Goal: Communication & Community: Answer question/provide support

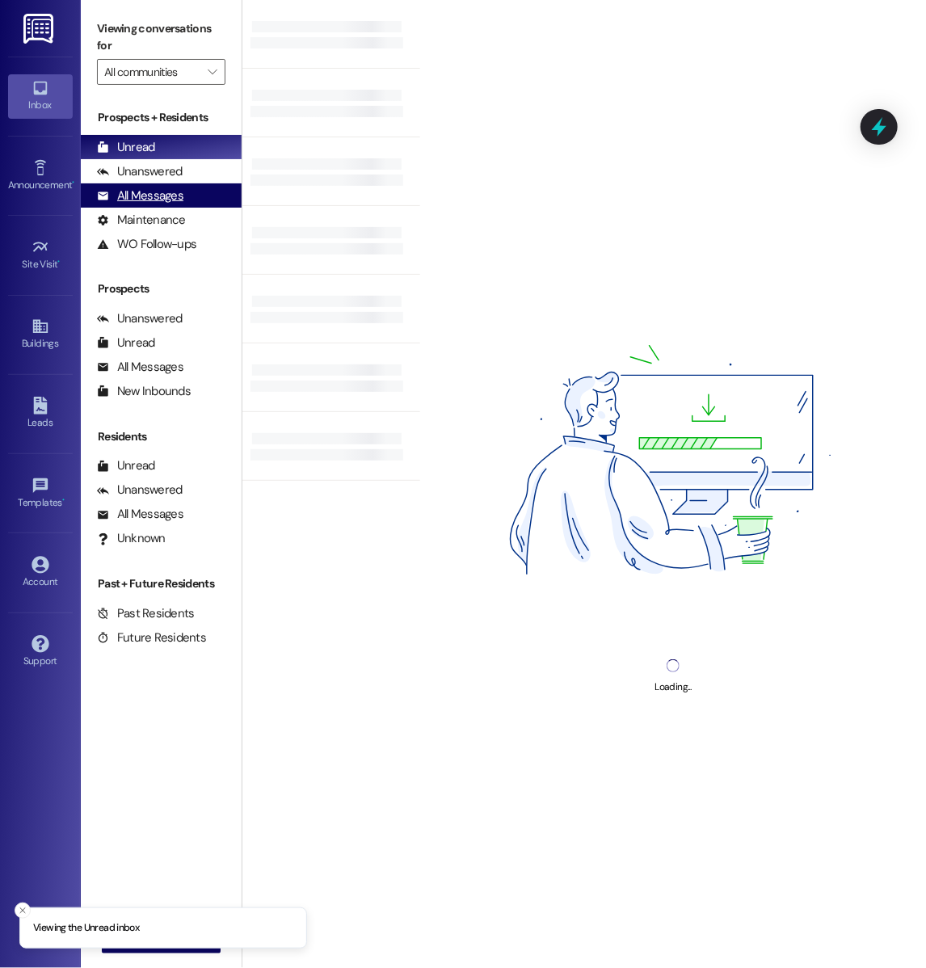
click at [142, 200] on div "All Messages" at bounding box center [140, 195] width 86 height 17
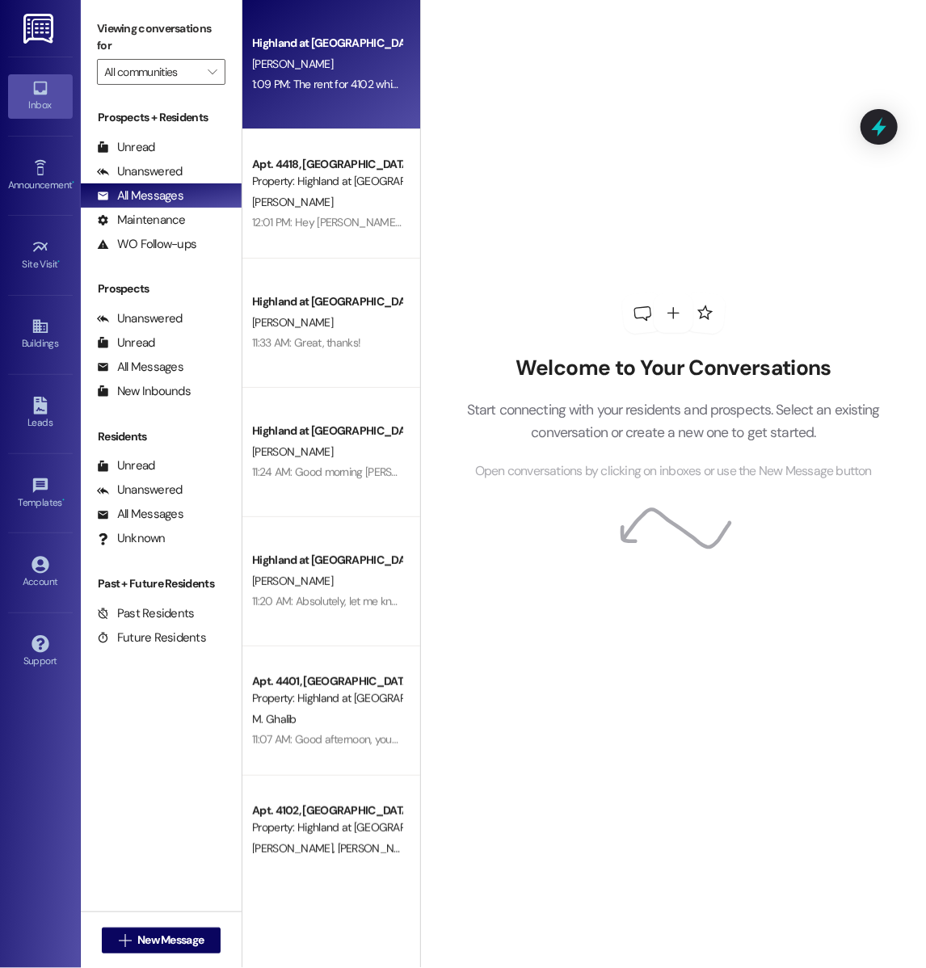
click at [324, 100] on div "Highland at Spring Hill Prospect M. Nargassans 1:09 PM: The rent for 4102 which…" at bounding box center [331, 64] width 178 height 129
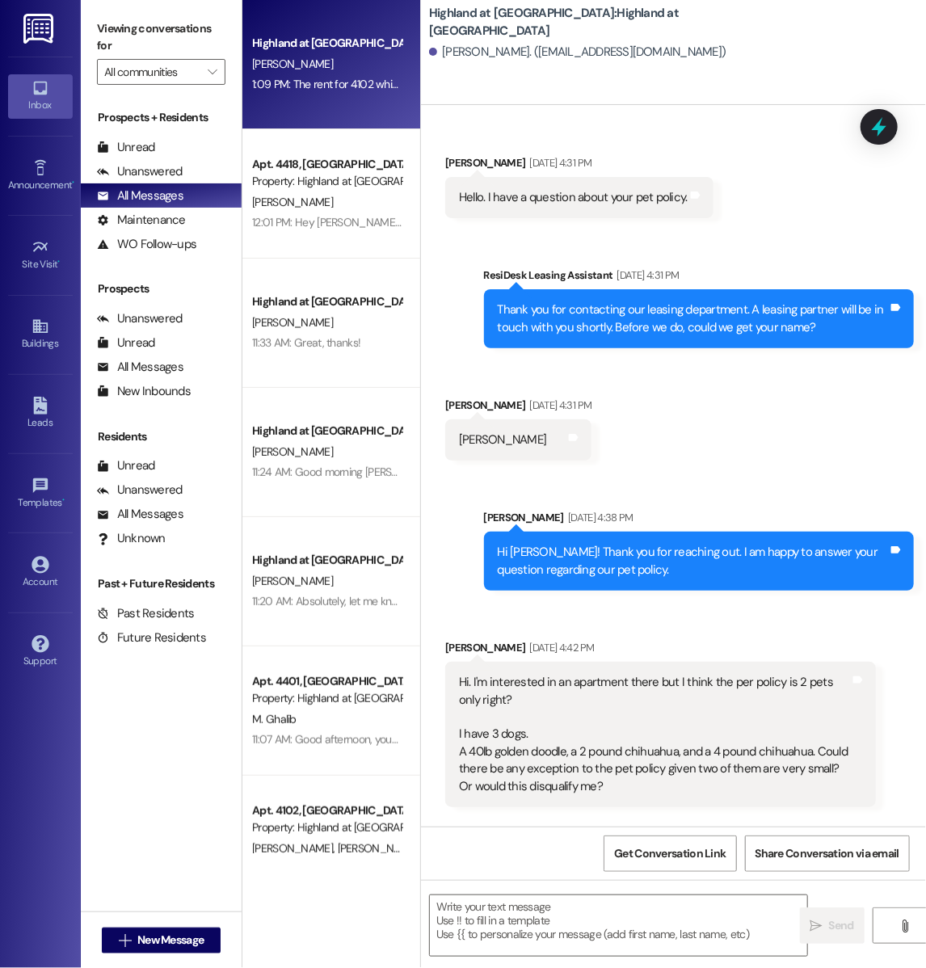
scroll to position [9661, 0]
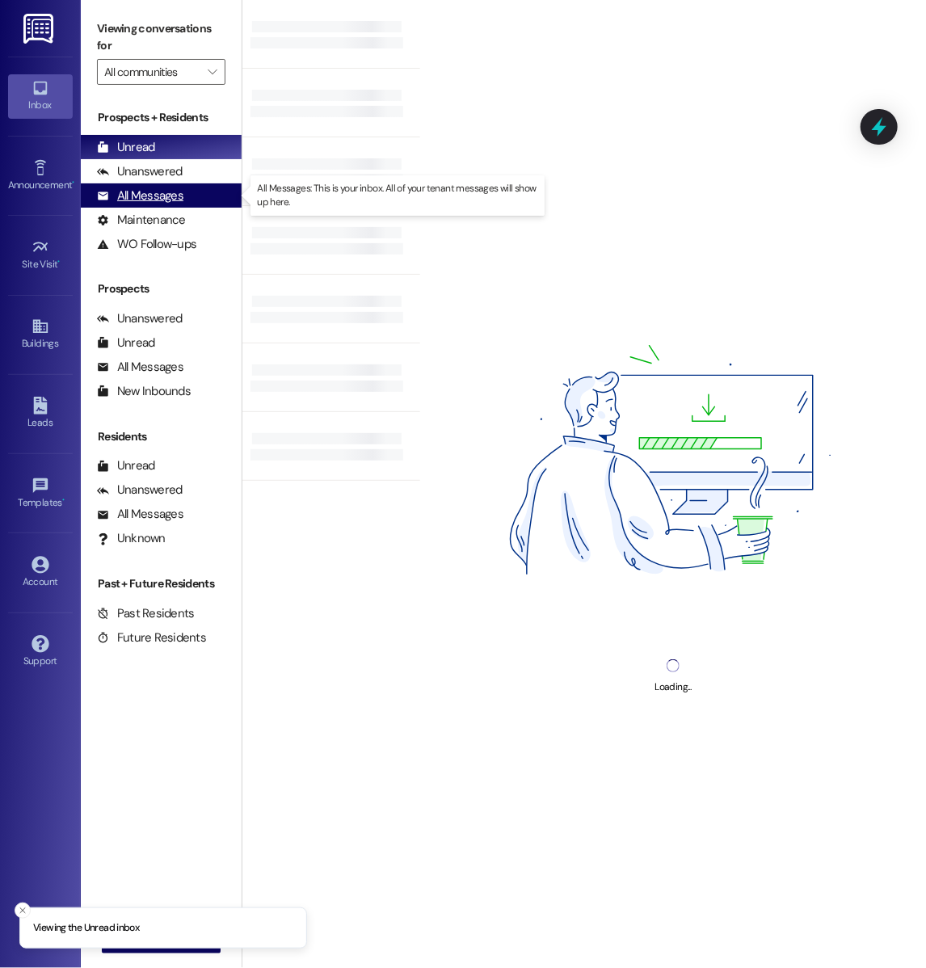
click at [190, 205] on div "All Messages (undefined)" at bounding box center [161, 195] width 161 height 24
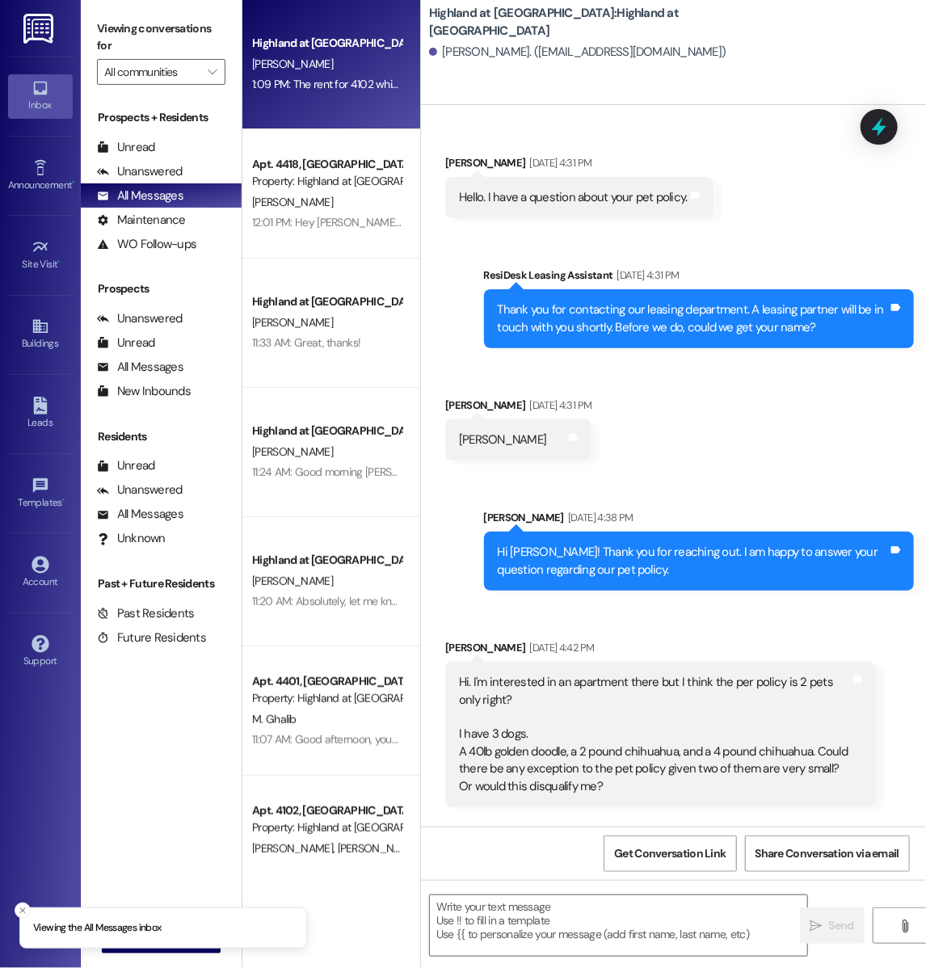
scroll to position [9661, 0]
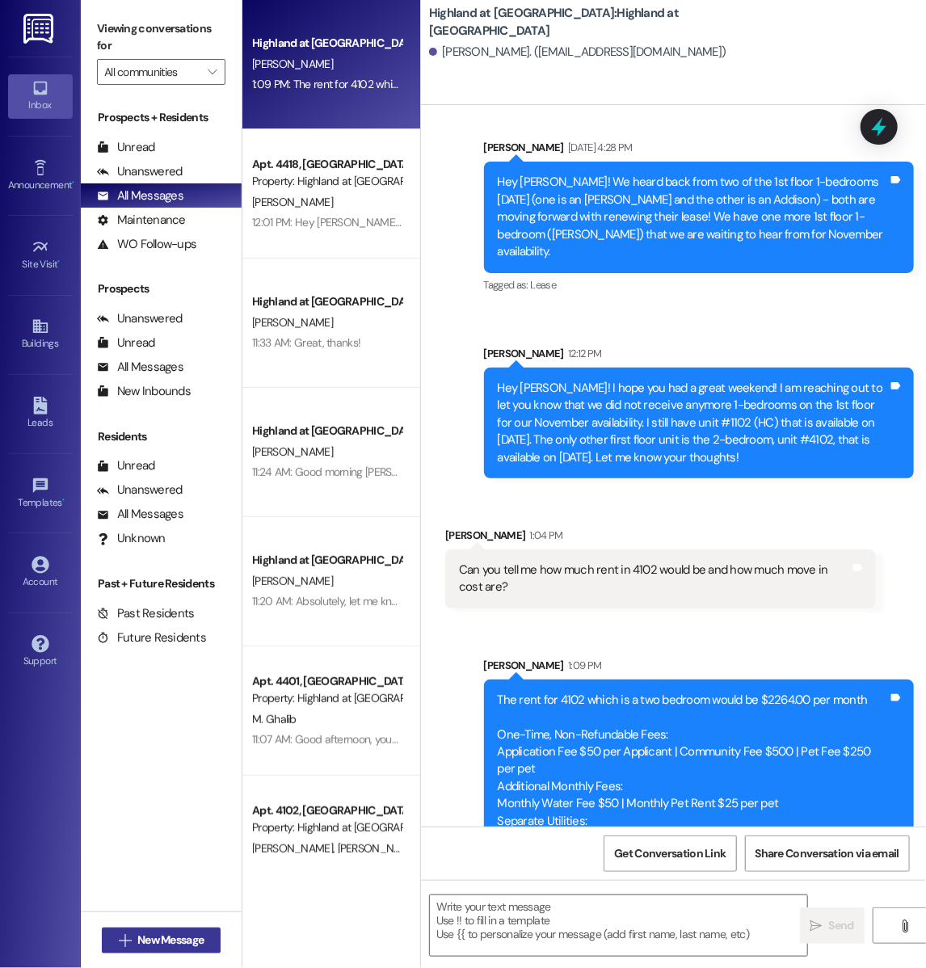
click at [133, 951] on button " New Message" at bounding box center [162, 940] width 120 height 26
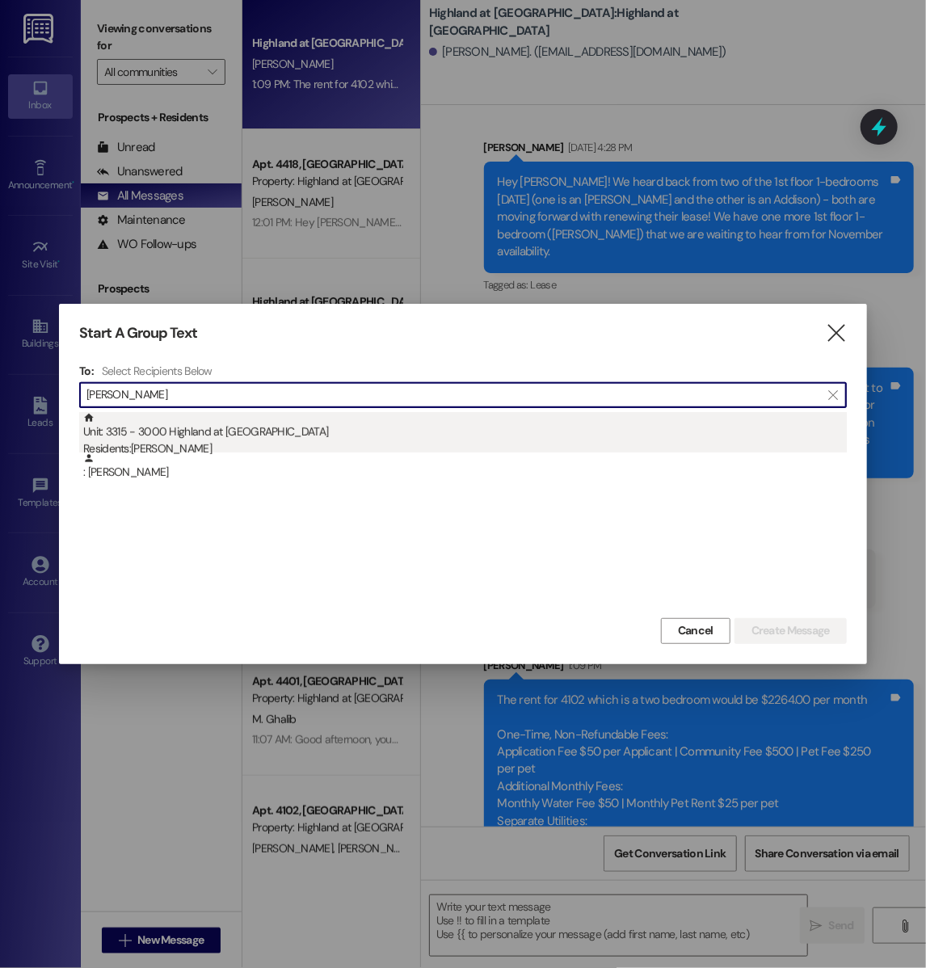
type input "agresta"
click at [263, 442] on div "Residents: Sarah Agresta" at bounding box center [464, 448] width 763 height 17
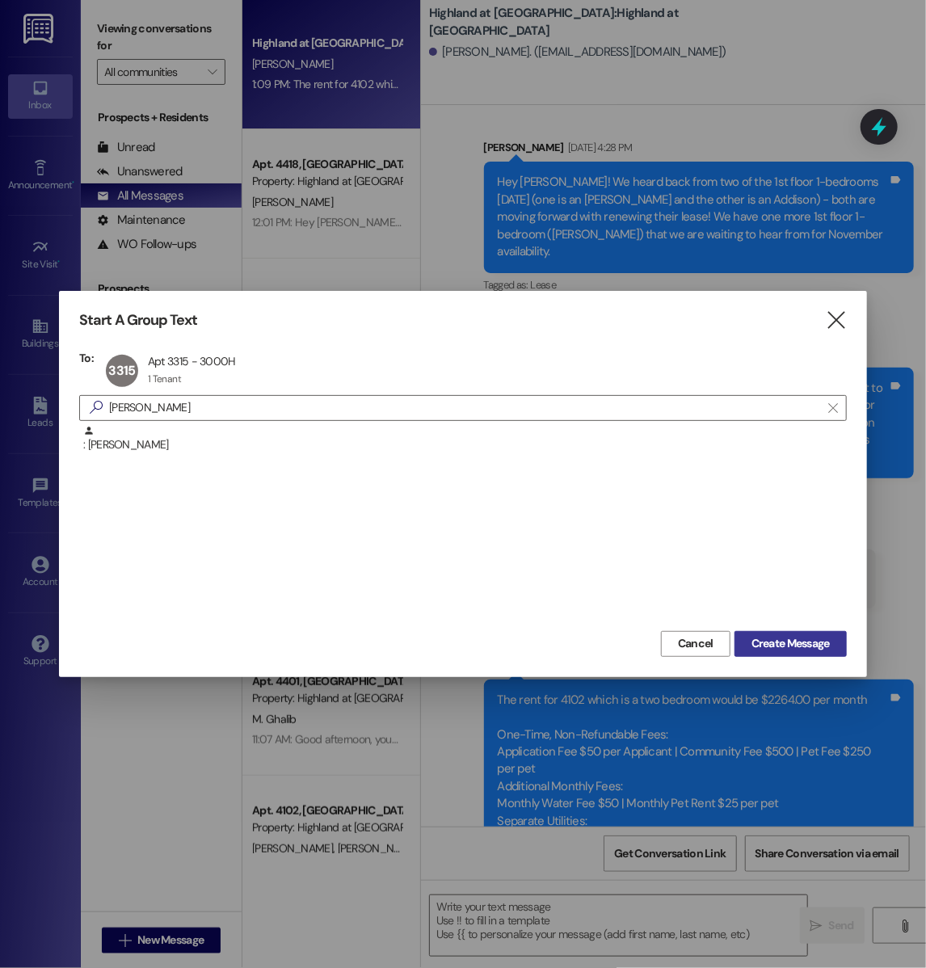
click at [765, 637] on span "Create Message" at bounding box center [790, 643] width 78 height 17
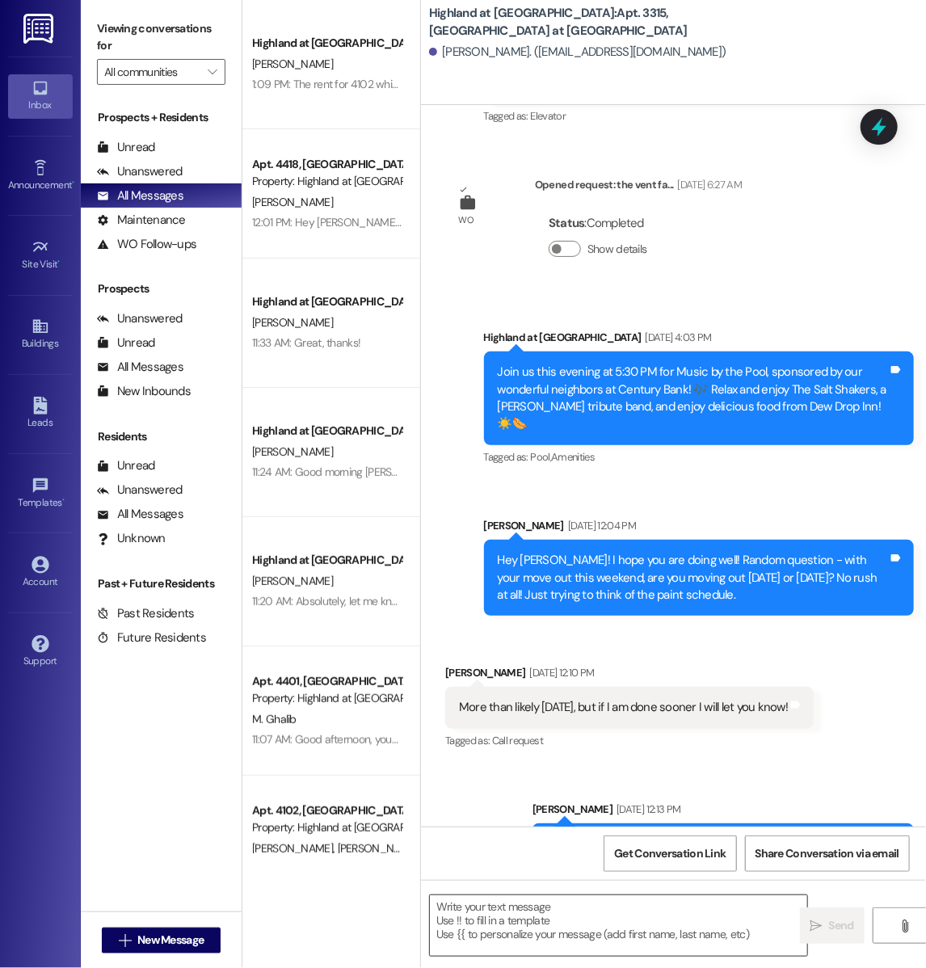
scroll to position [10147, 0]
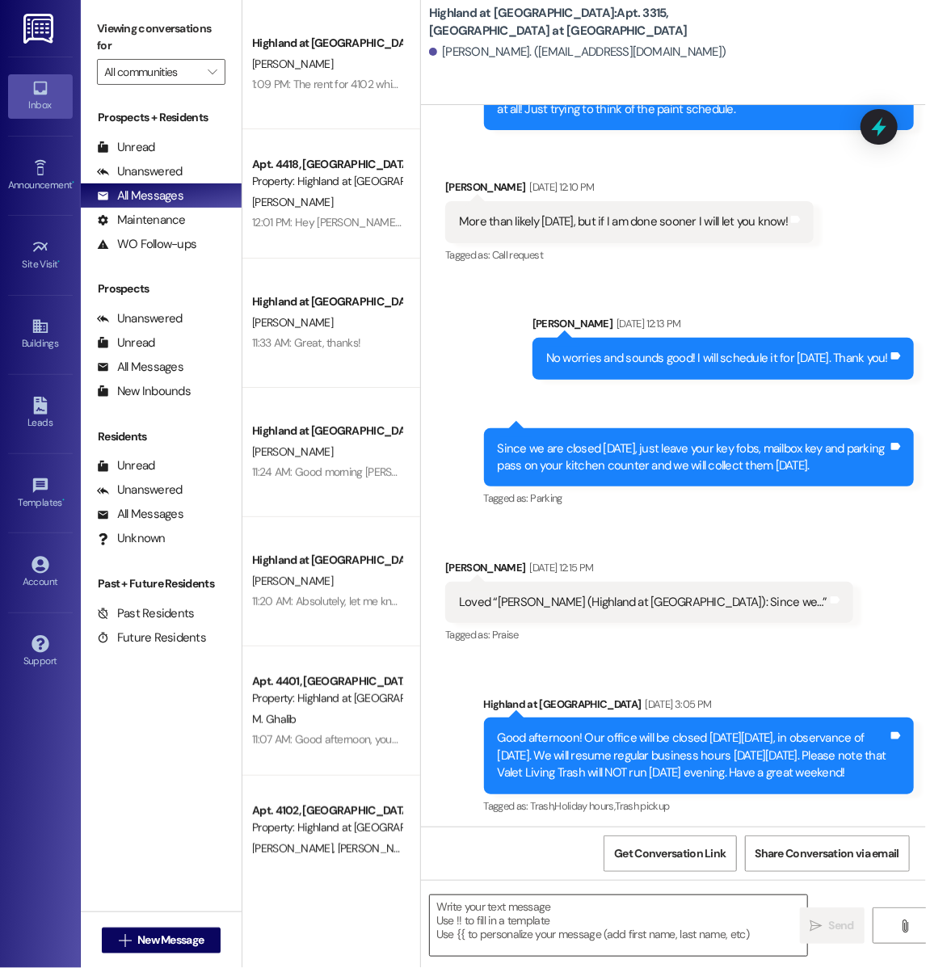
click at [534, 913] on textarea at bounding box center [618, 925] width 377 height 61
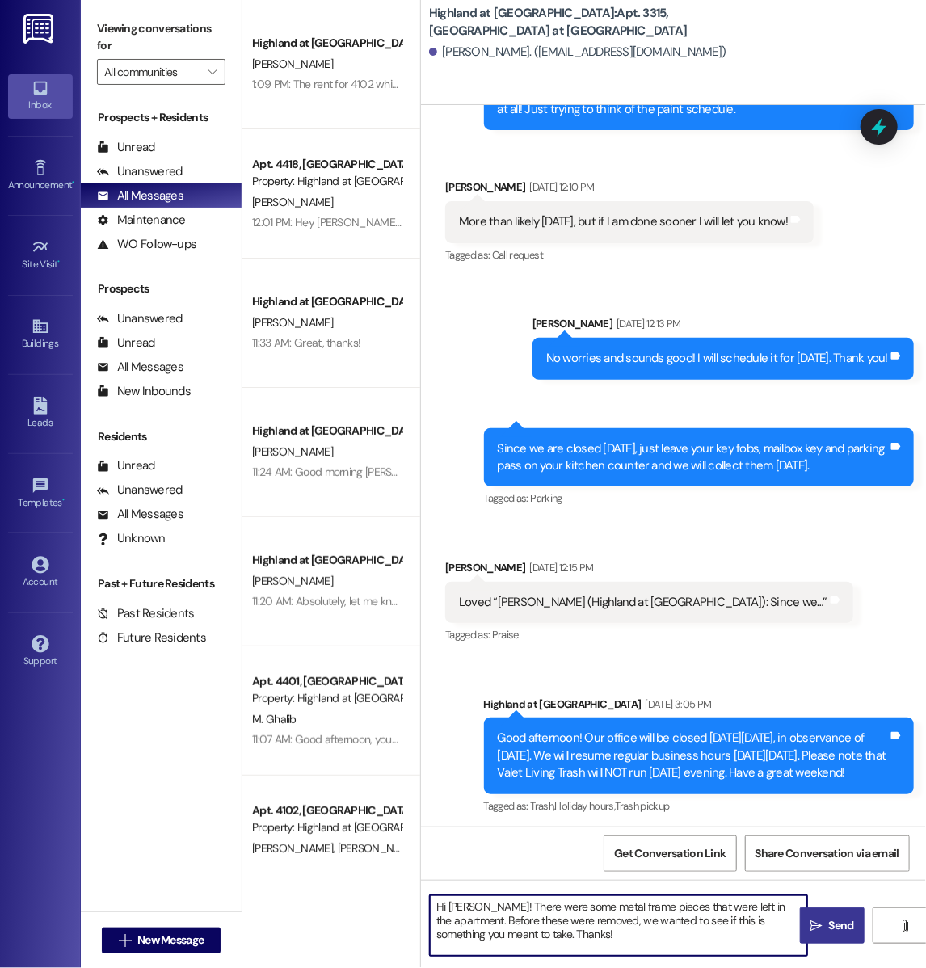
type textarea "Hi Sarah! There were some metal frame pieces that were left in the apartment. B…"
click at [813, 938] on button " Send" at bounding box center [832, 925] width 65 height 36
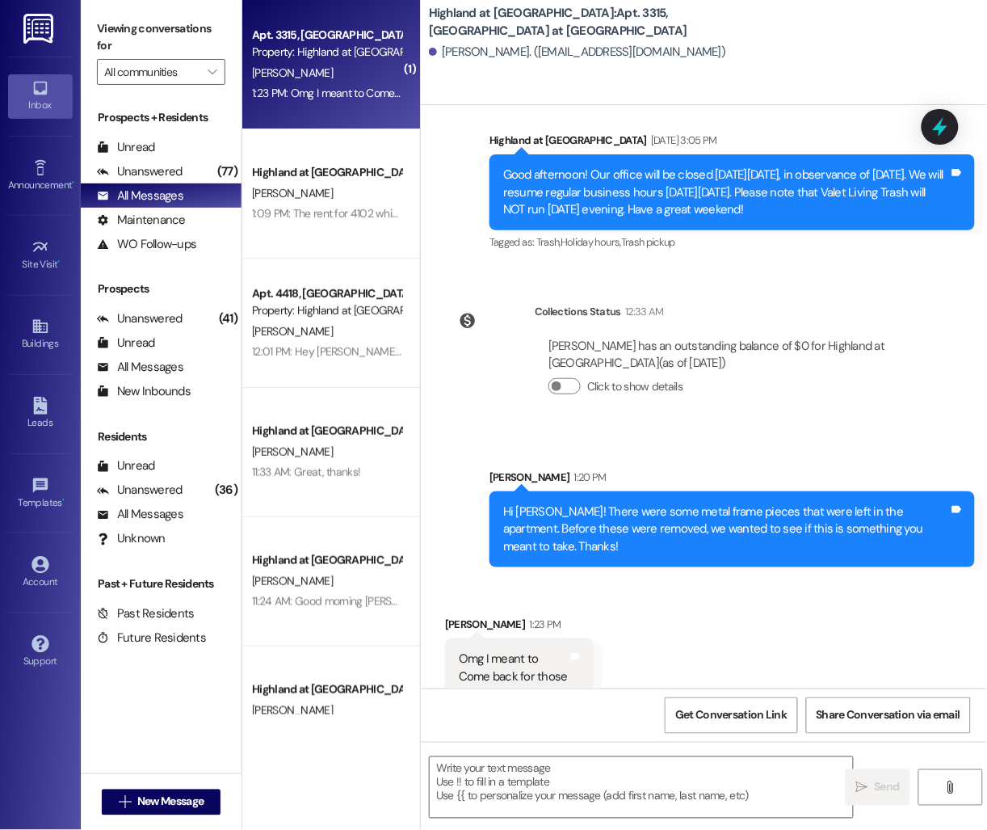
scroll to position [10394, 0]
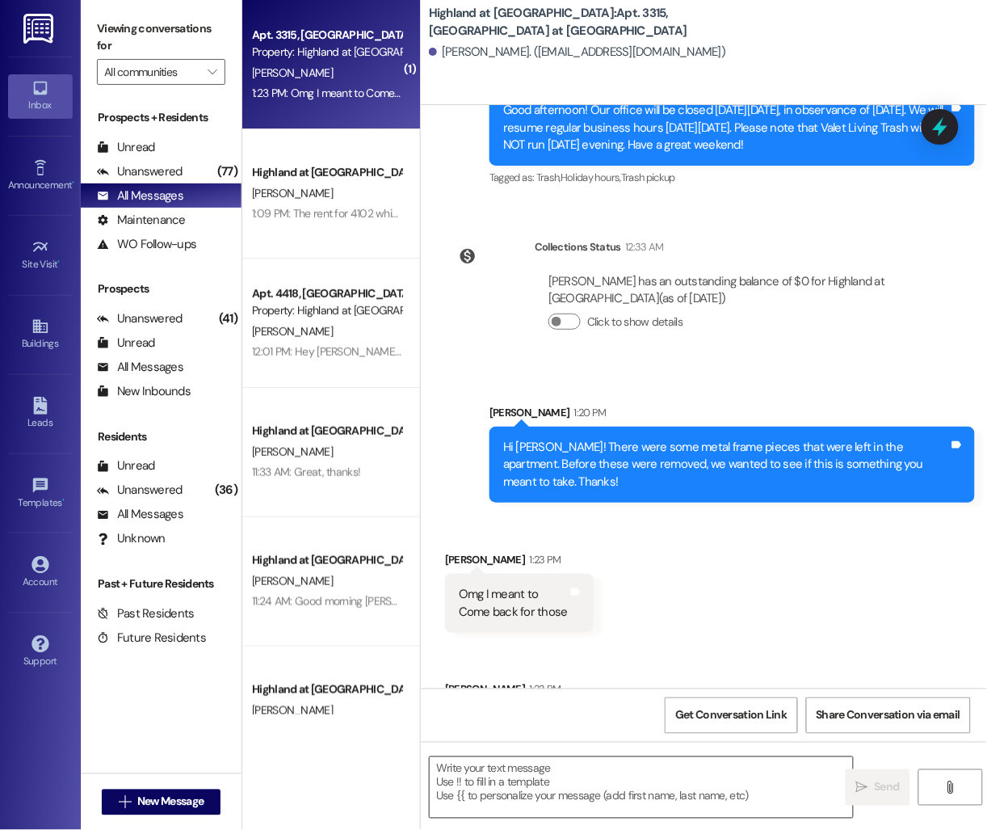
click at [560, 784] on textarea at bounding box center [641, 787] width 423 height 61
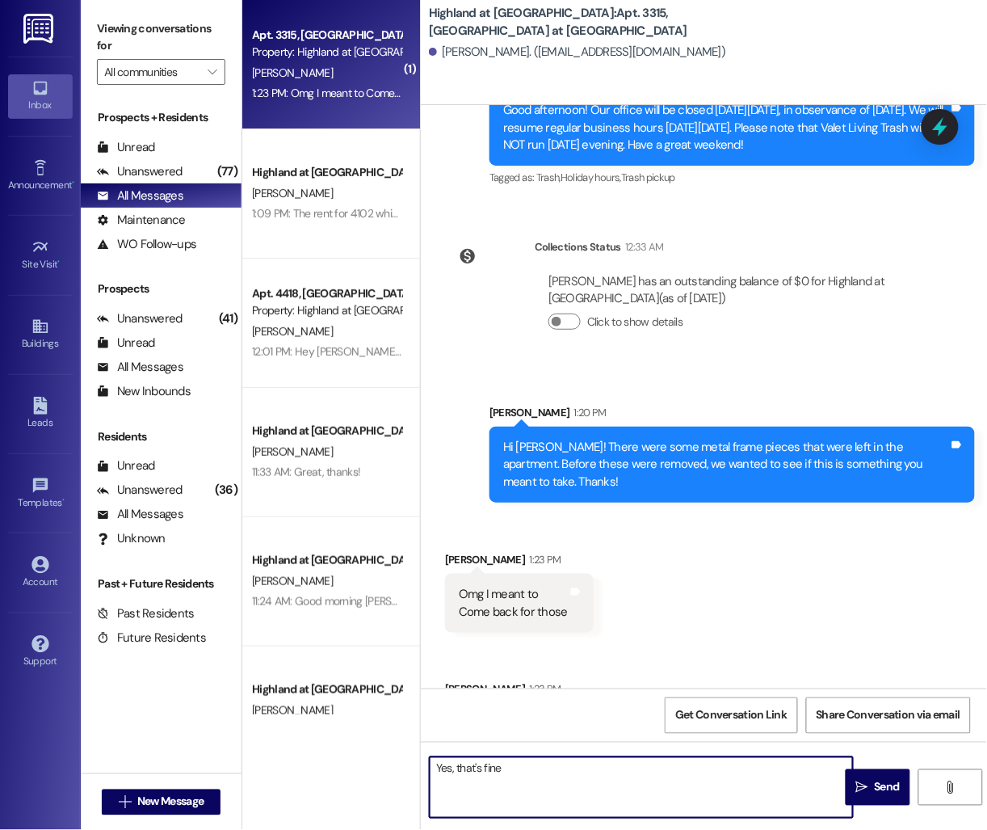
type textarea "Yes, that's fine."
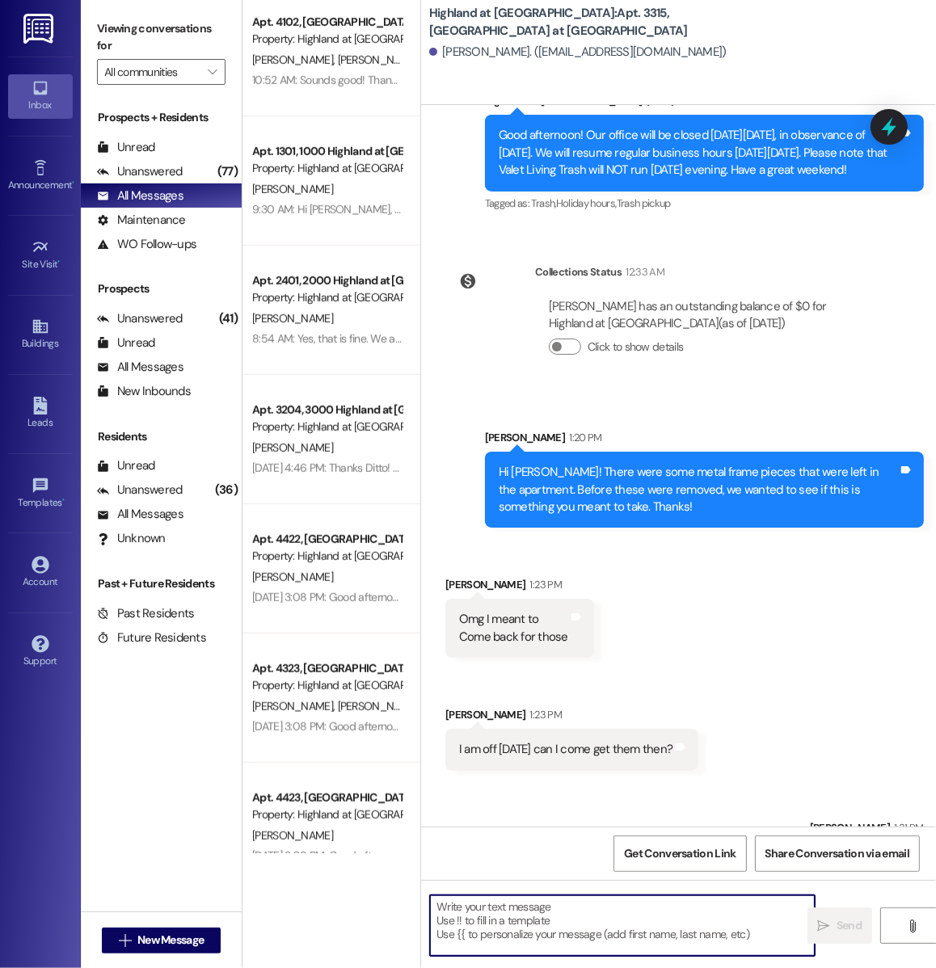
scroll to position [925, 0]
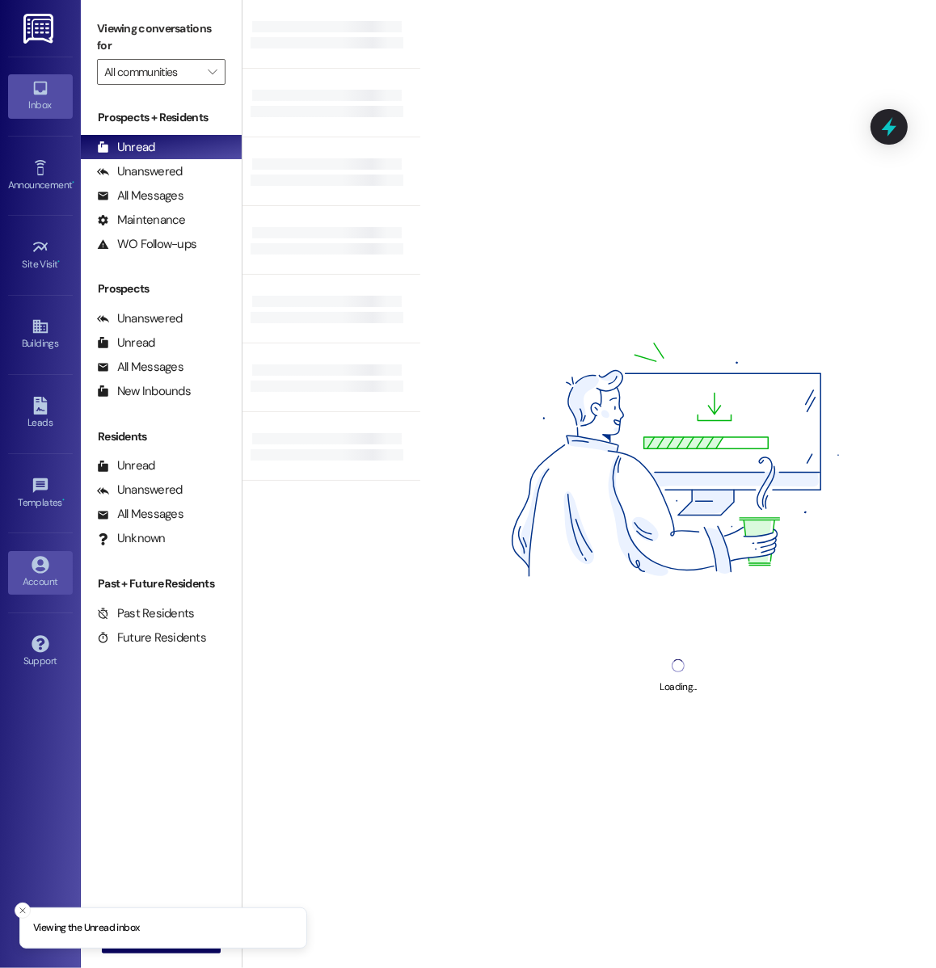
click at [39, 568] on icon at bounding box center [41, 565] width 18 height 18
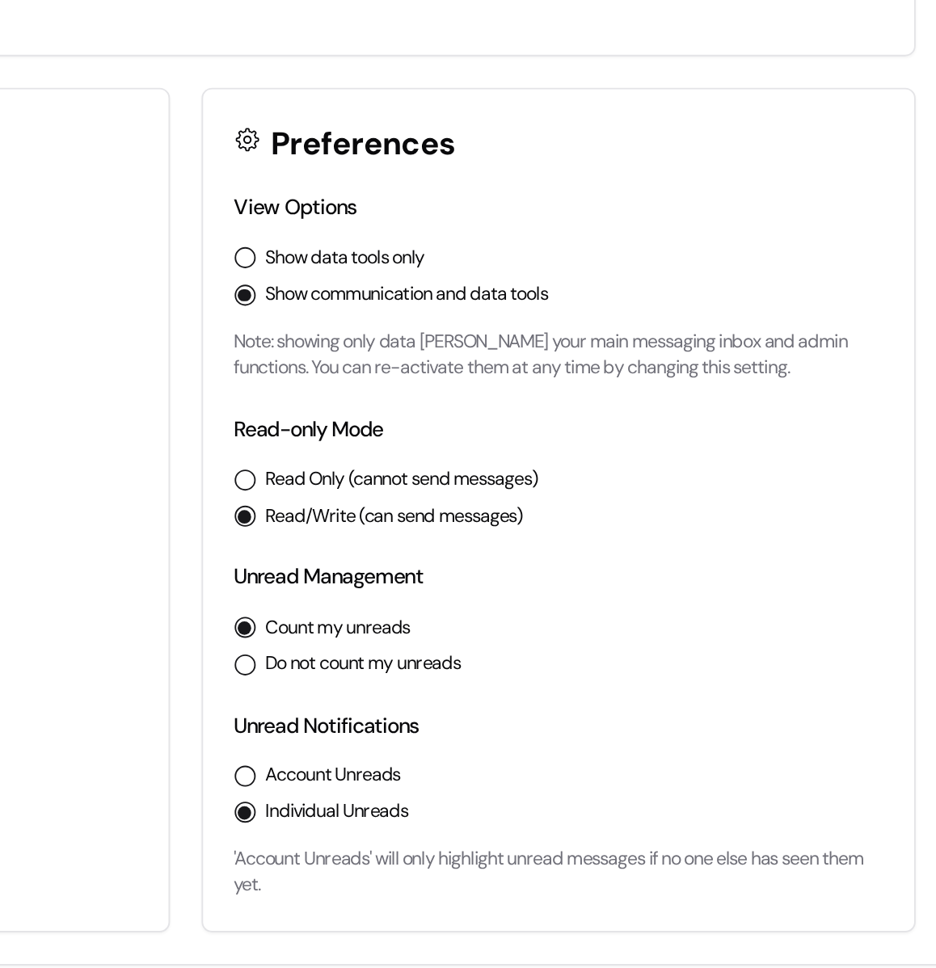
click at [540, 711] on button "Account Unreads" at bounding box center [540, 707] width 11 height 11
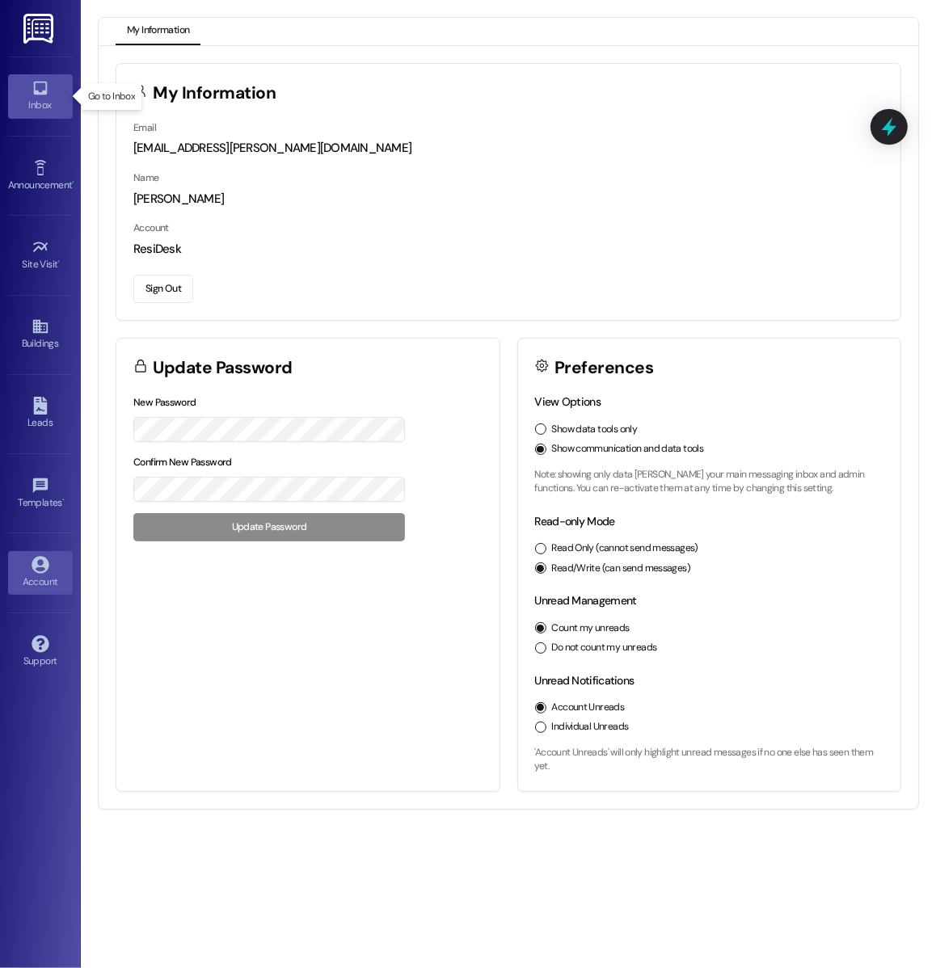
click at [45, 87] on icon at bounding box center [40, 89] width 14 height 14
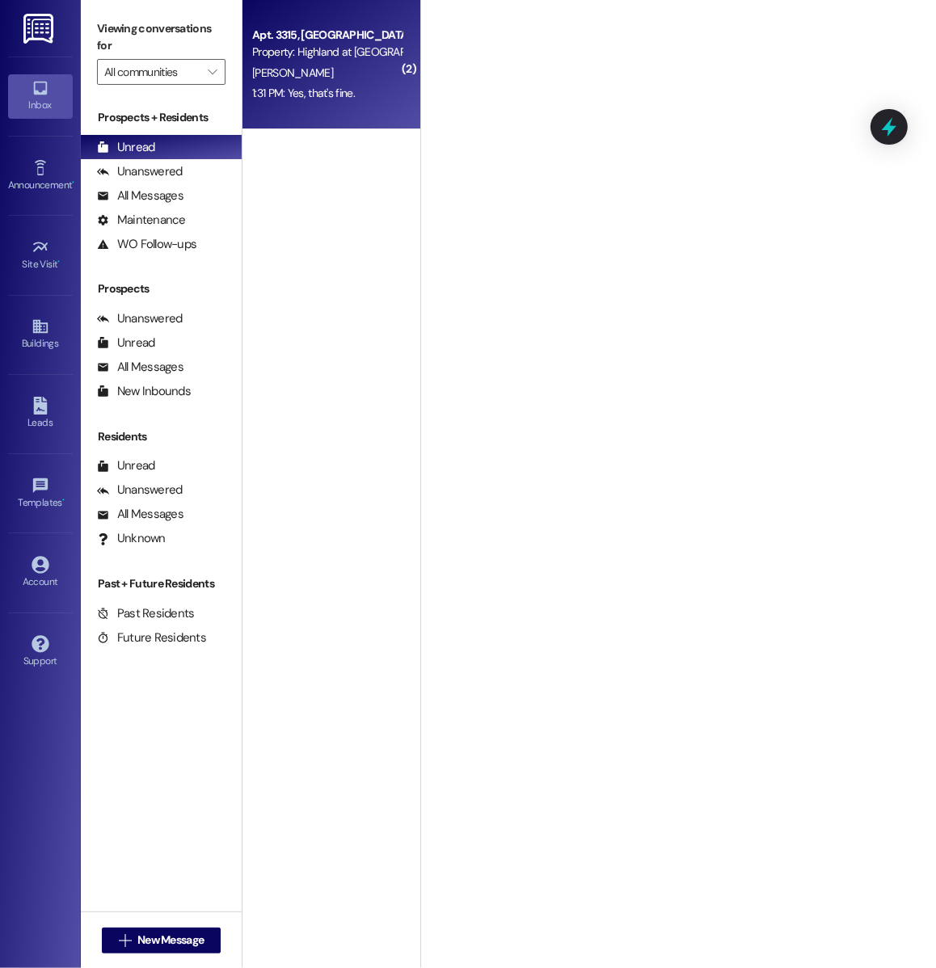
click at [351, 83] on div "1:31 PM: Yes, that's fine. 1:31 PM: Yes, that's fine." at bounding box center [326, 93] width 153 height 20
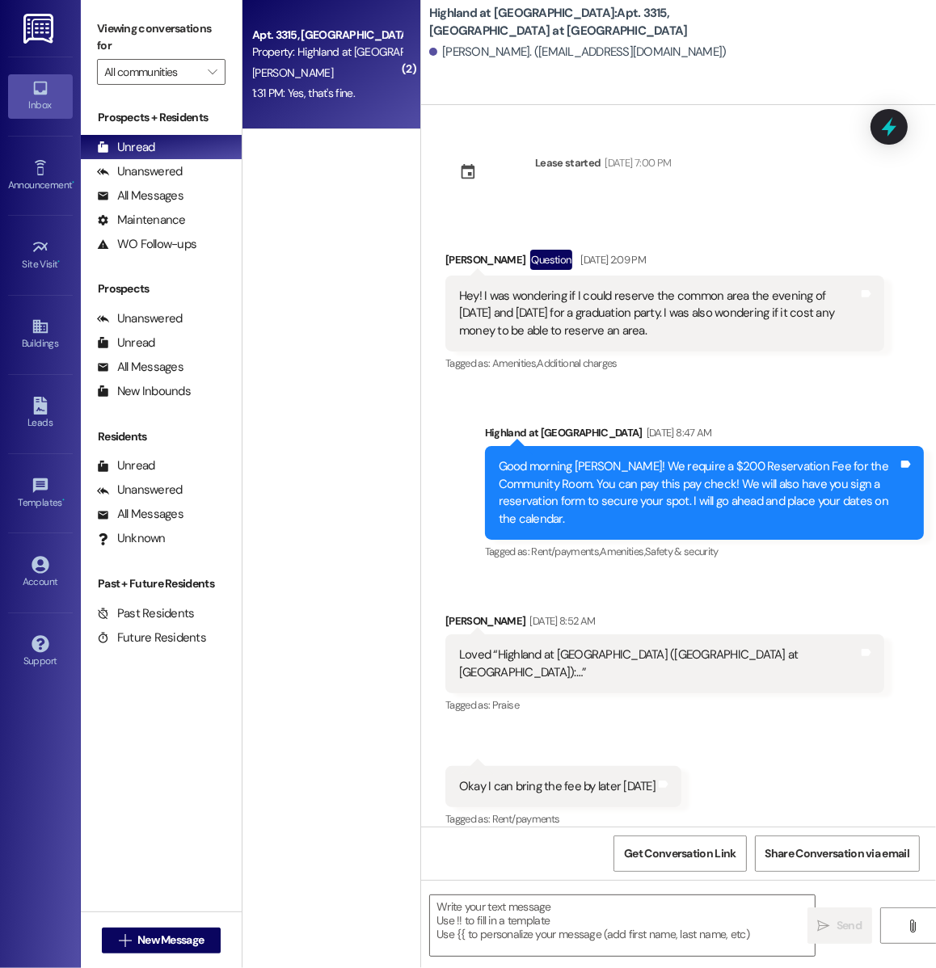
scroll to position [10664, 0]
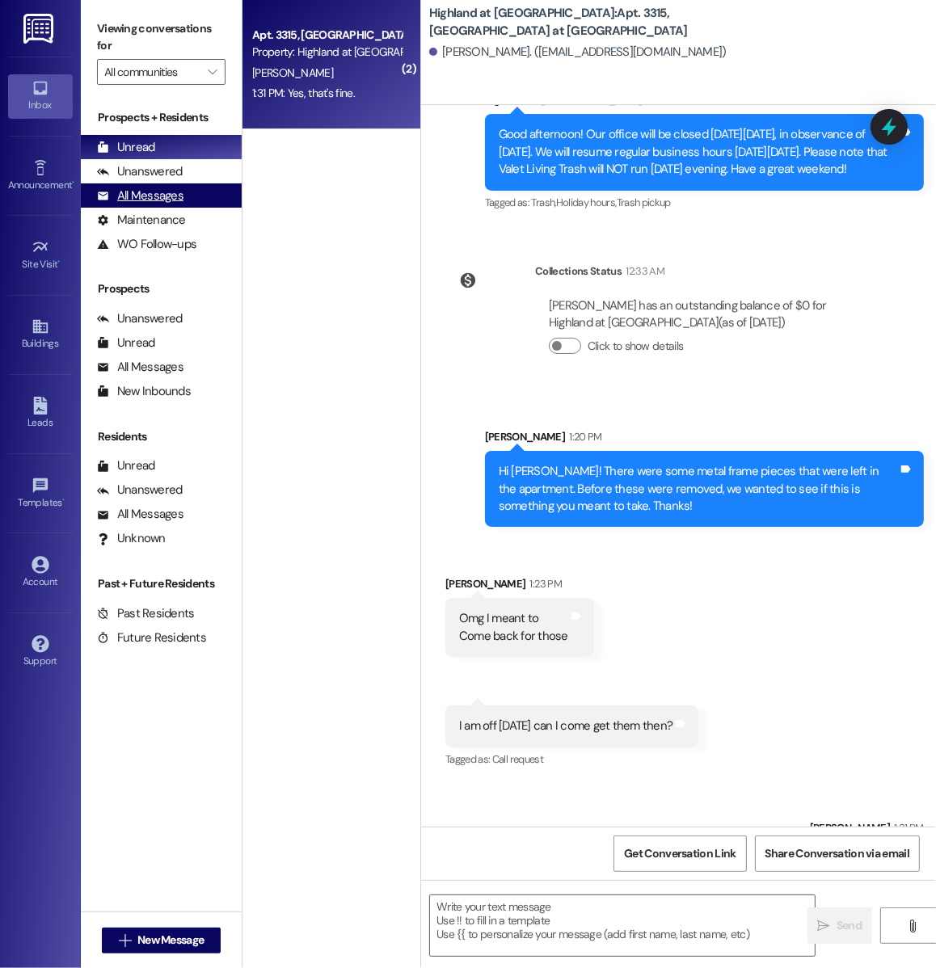
click at [187, 192] on div "All Messages (undefined)" at bounding box center [161, 195] width 161 height 24
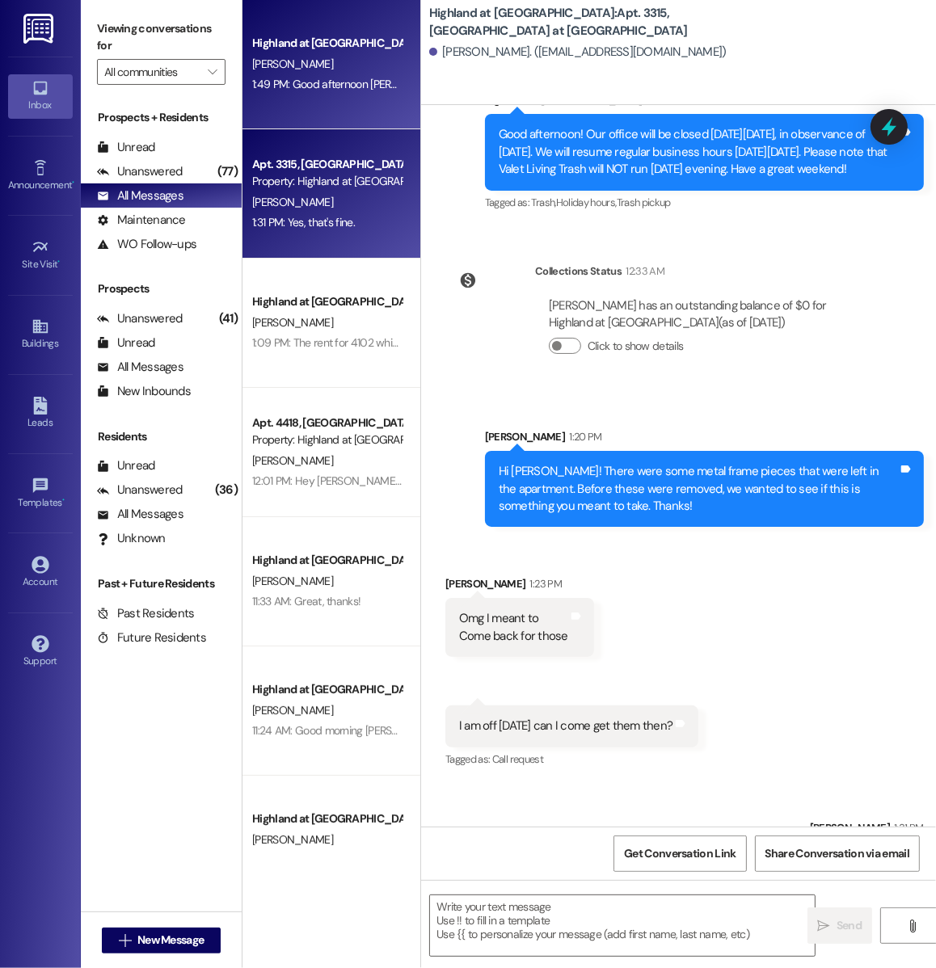
click at [317, 87] on div "1:49 PM: Good afternoon Lisa, just wanted to give you a friendly reminder that …" at bounding box center [704, 84] width 905 height 15
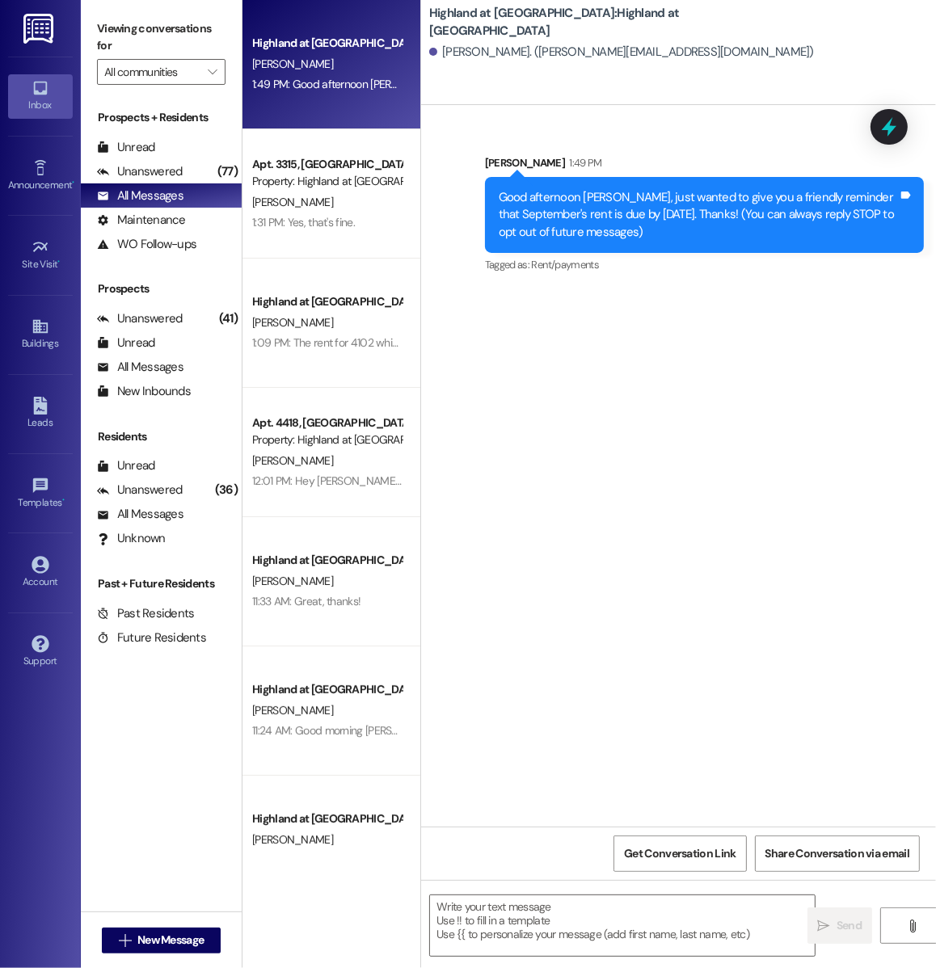
scroll to position [0, 0]
click at [553, 923] on textarea at bounding box center [622, 925] width 385 height 61
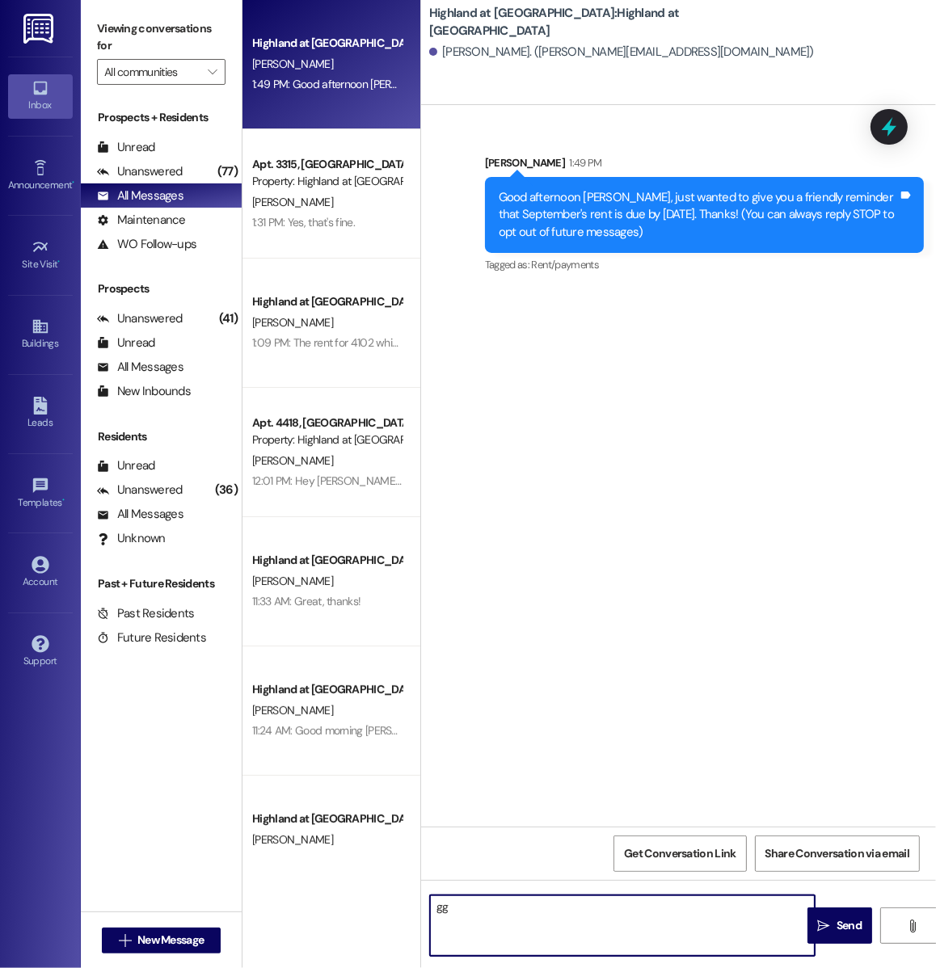
type textarea "g"
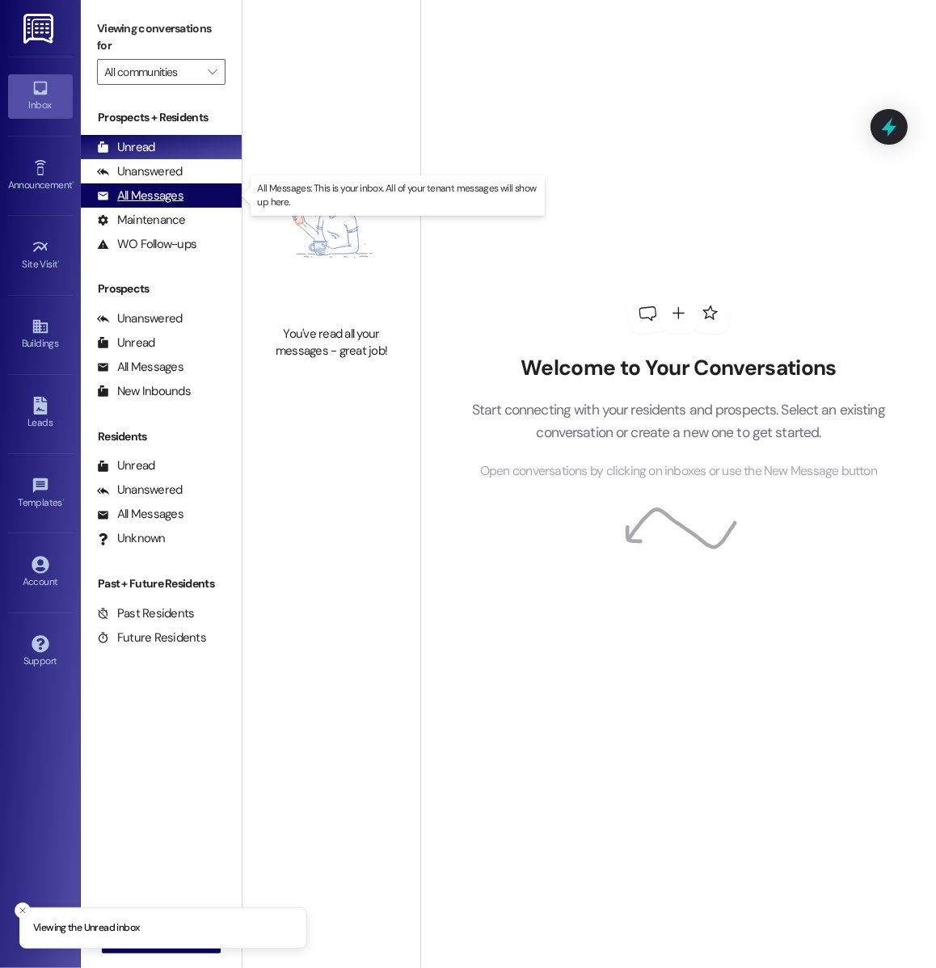
click at [155, 199] on div "All Messages" at bounding box center [140, 195] width 86 height 17
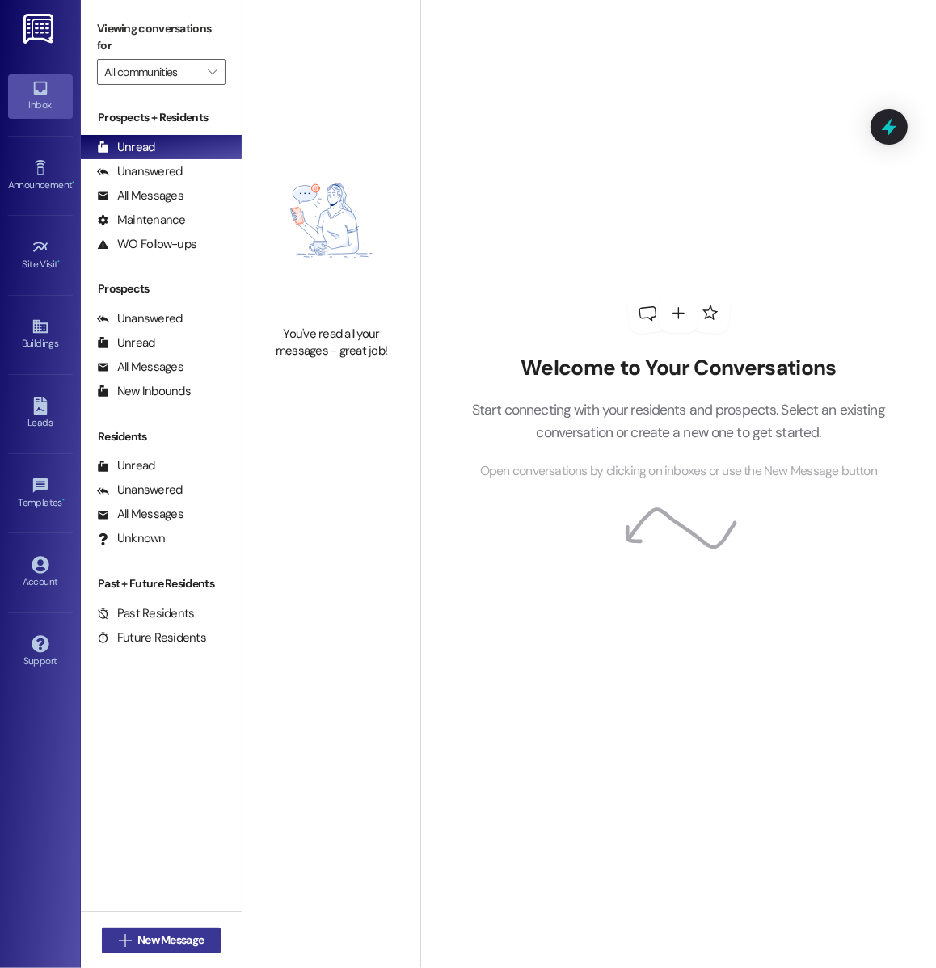
click at [147, 941] on span "New Message" at bounding box center [170, 939] width 66 height 17
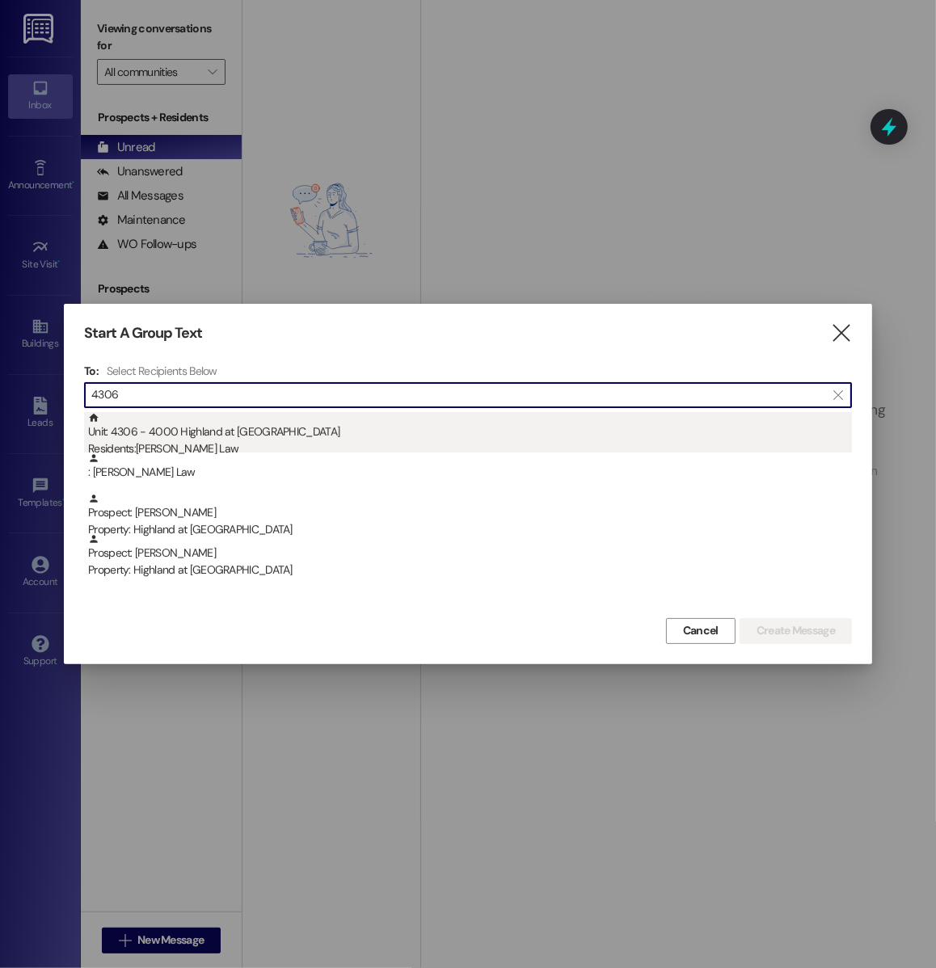
type input "4306"
click at [416, 438] on div "Unit: 4306 - 4000 Highland at [GEOGRAPHIC_DATA] Residents: [PERSON_NAME] Law" at bounding box center [469, 435] width 763 height 46
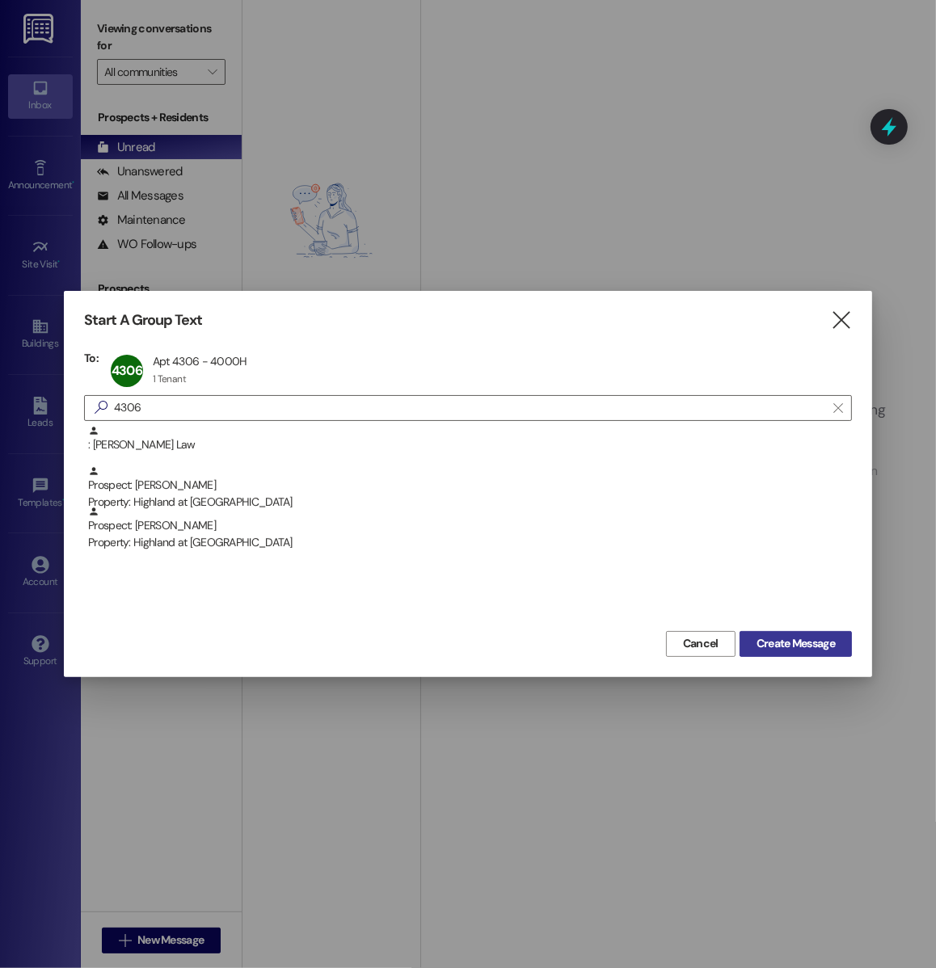
click at [801, 646] on span "Create Message" at bounding box center [795, 643] width 78 height 17
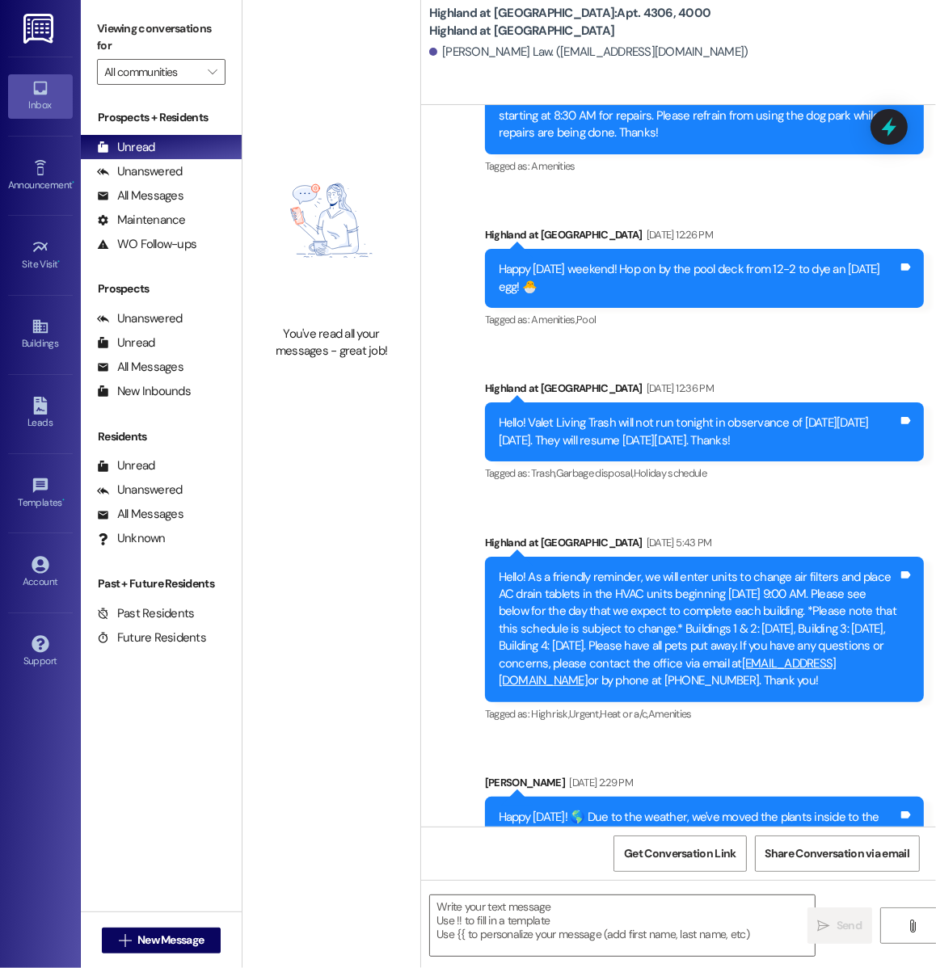
scroll to position [22427, 0]
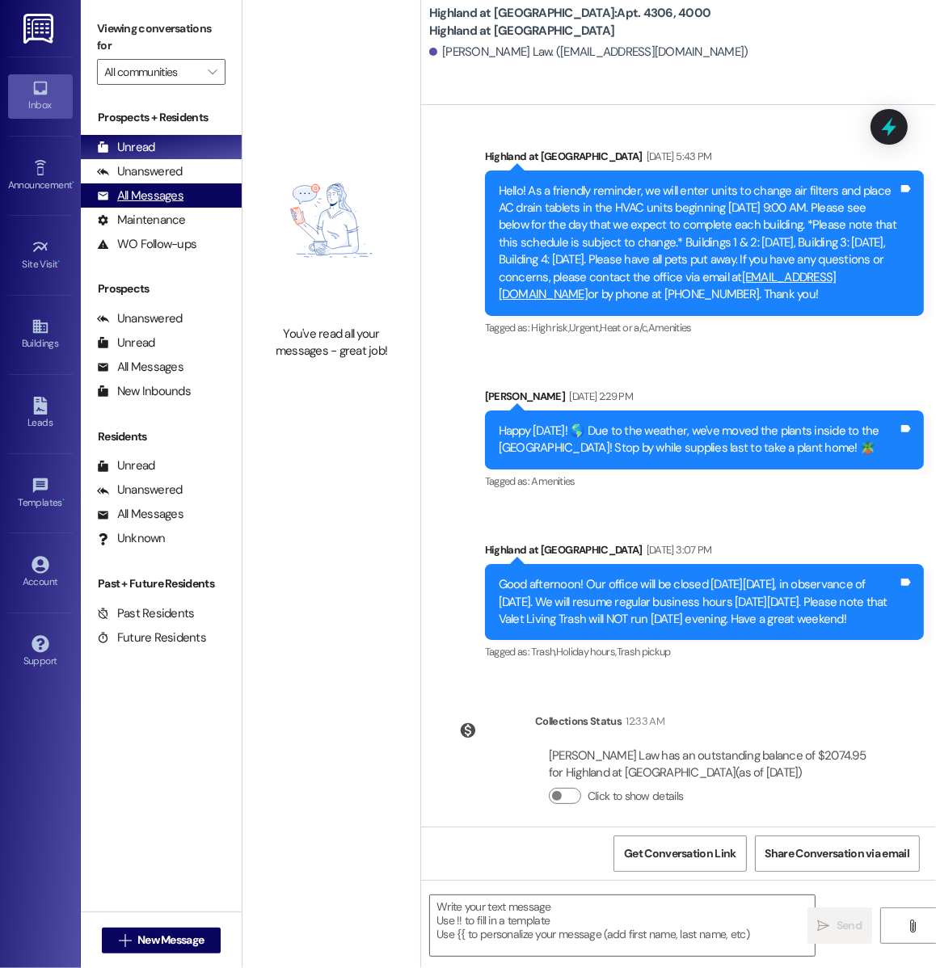
click at [141, 193] on div "All Messages" at bounding box center [140, 195] width 86 height 17
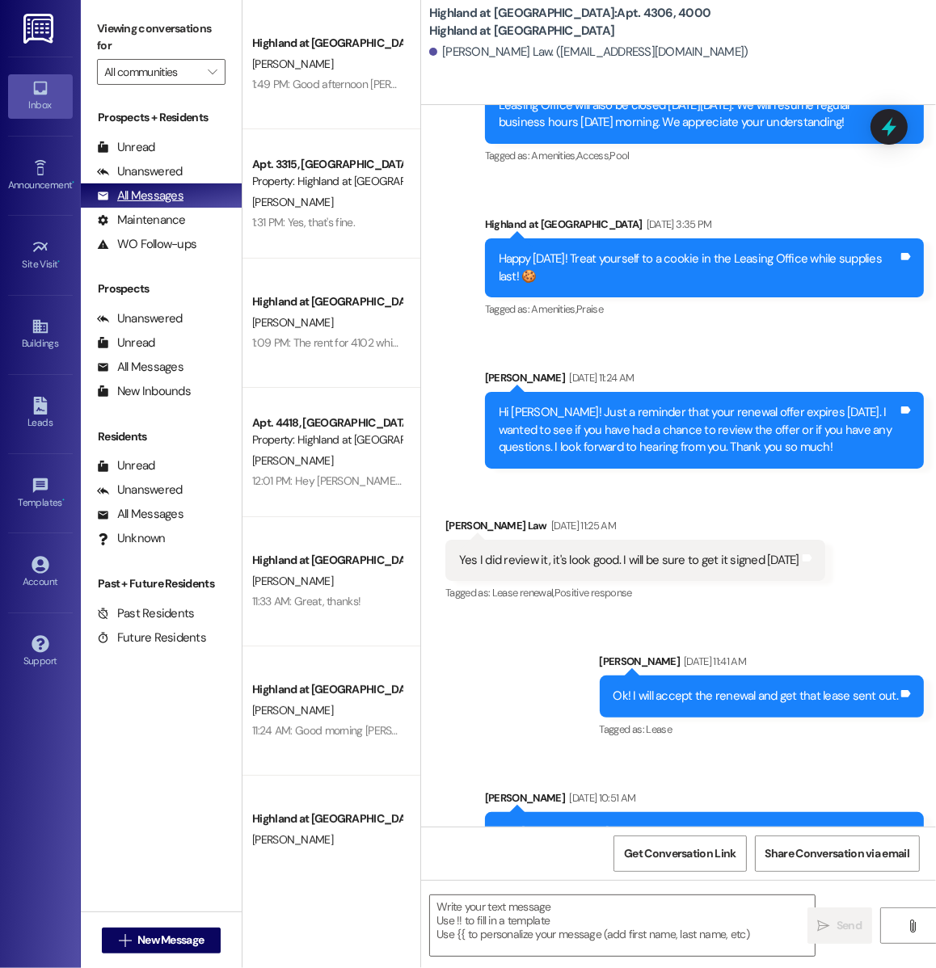
scroll to position [18128, 0]
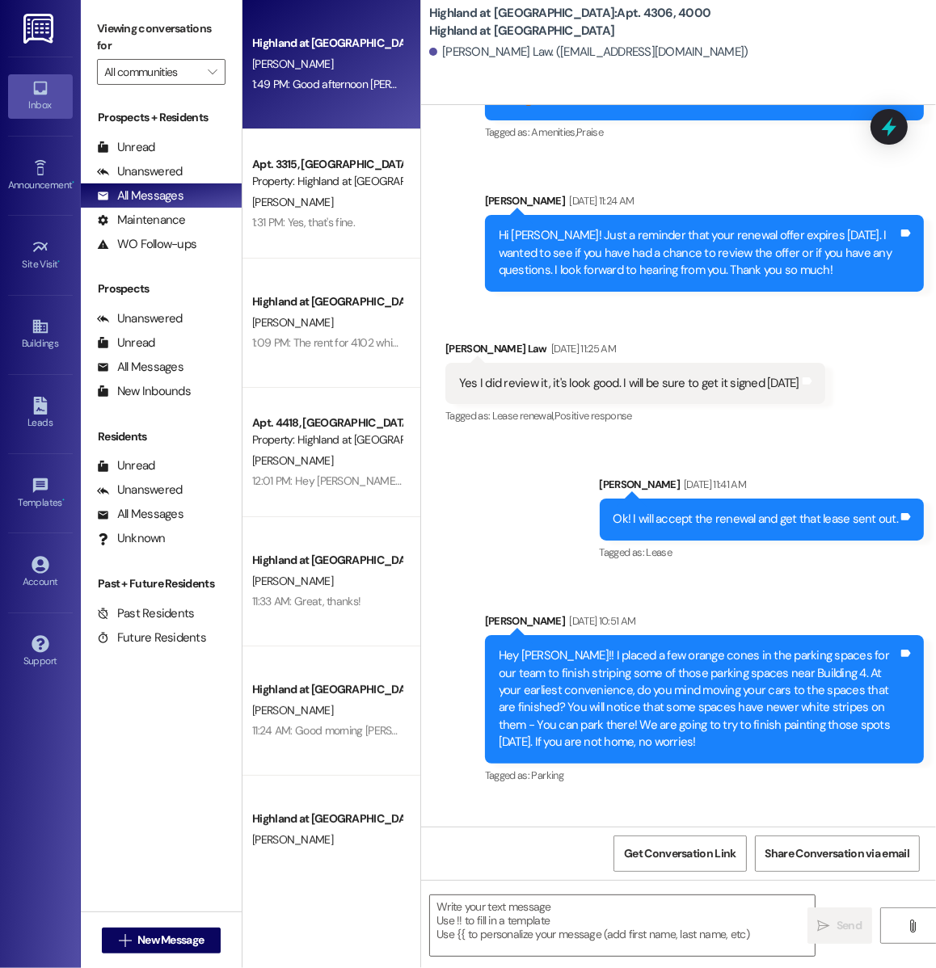
click at [351, 41] on div "Highland at [GEOGRAPHIC_DATA]" at bounding box center [326, 43] width 149 height 17
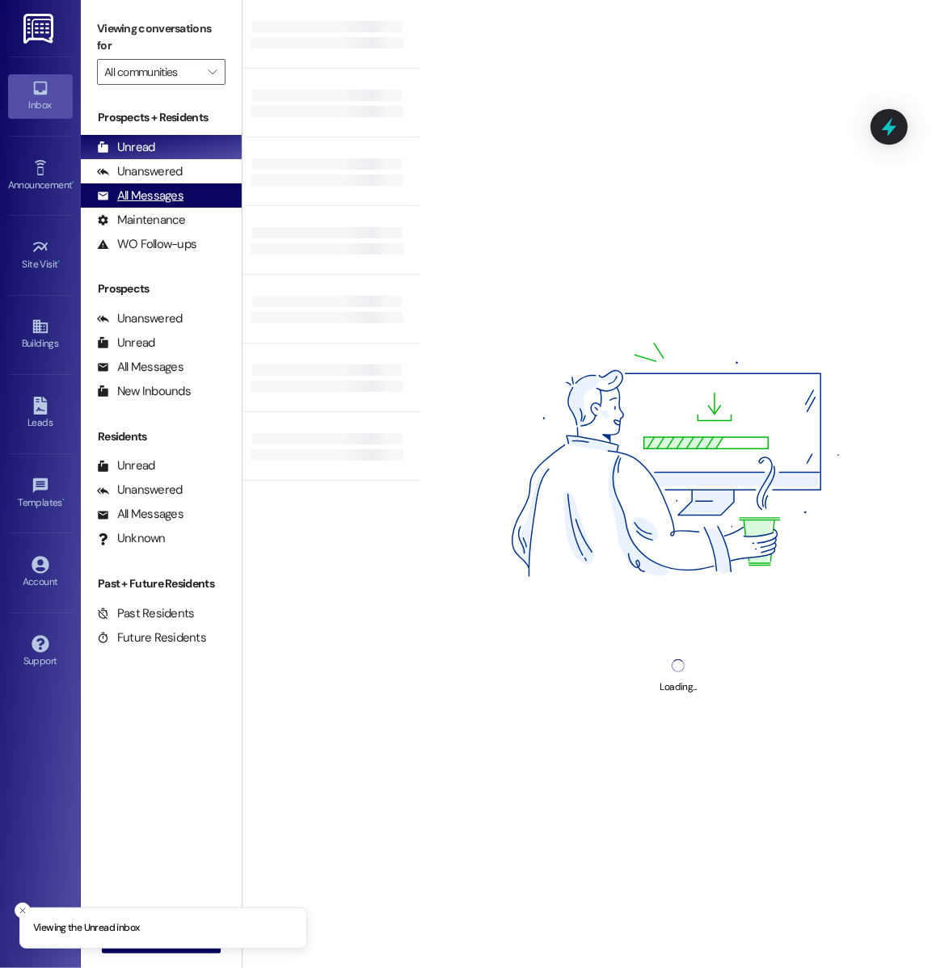
click at [166, 189] on div "All Messages" at bounding box center [140, 195] width 86 height 17
click at [177, 190] on div "All Messages" at bounding box center [140, 195] width 86 height 17
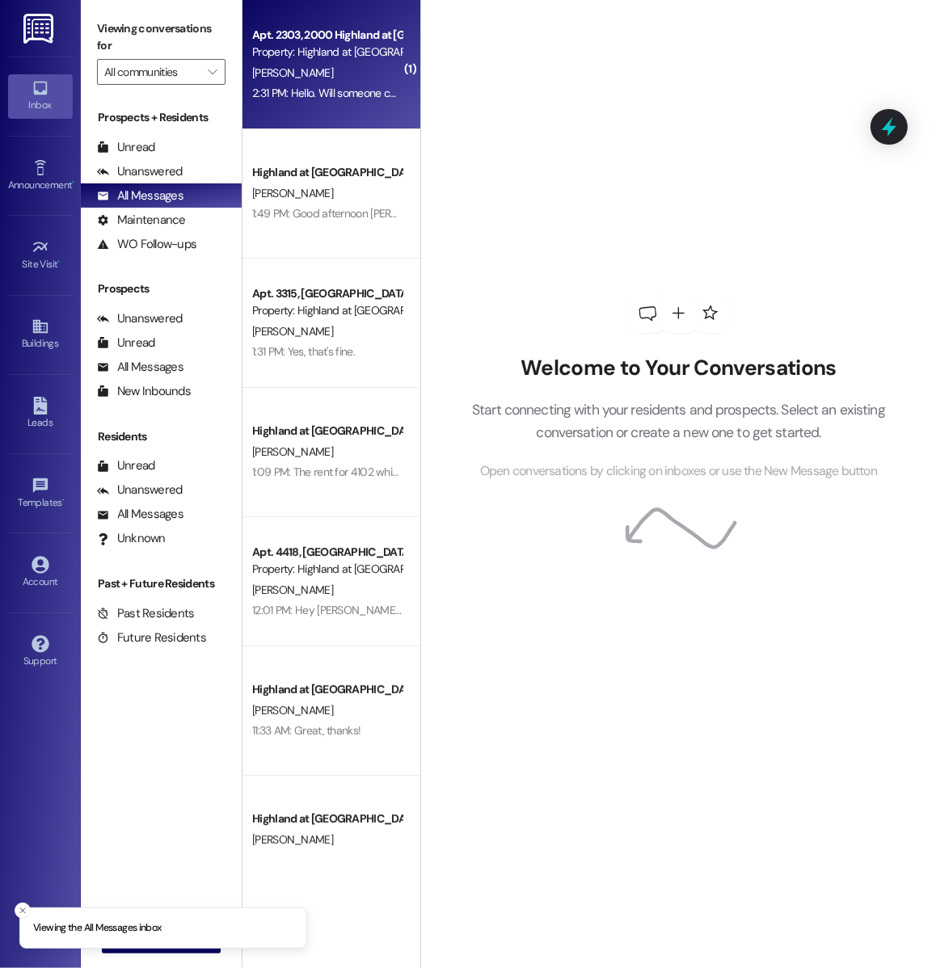
click at [296, 92] on div "2:31 PM: Hello. Will someone come and address the leaking, moldy vent in my gue…" at bounding box center [552, 93] width 600 height 15
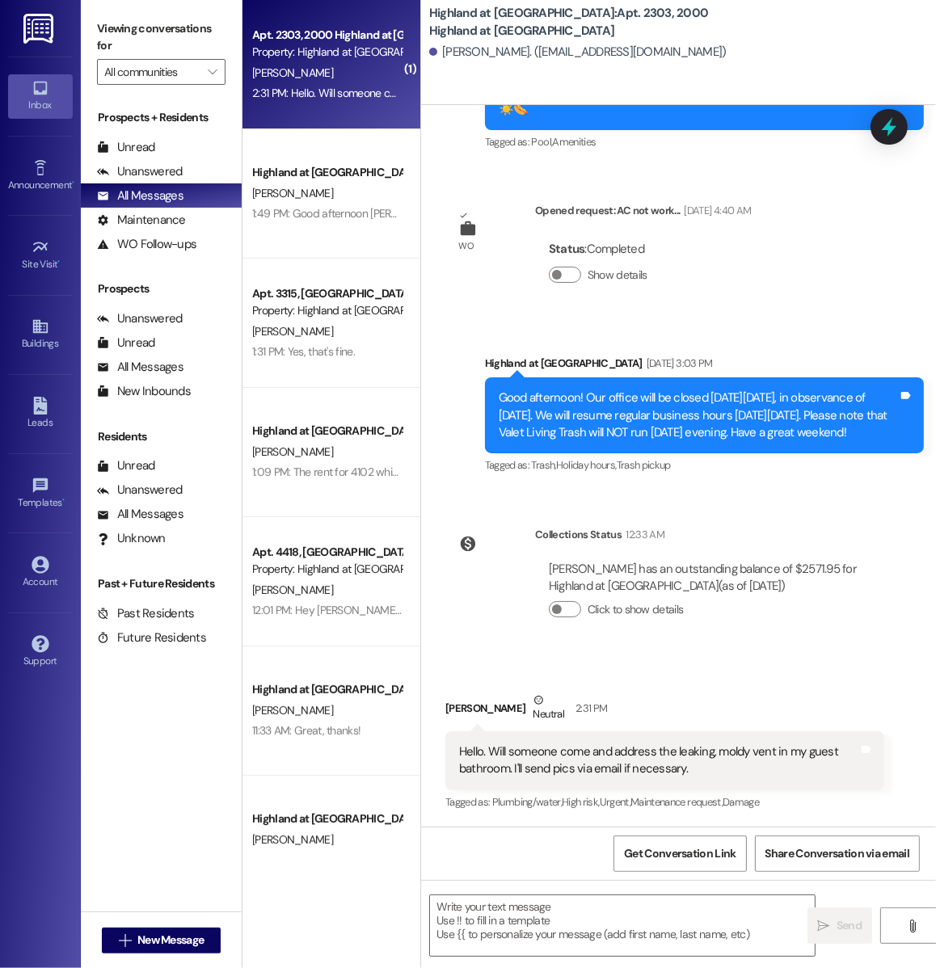
scroll to position [40173, 0]
click at [538, 953] on textarea at bounding box center [622, 925] width 385 height 61
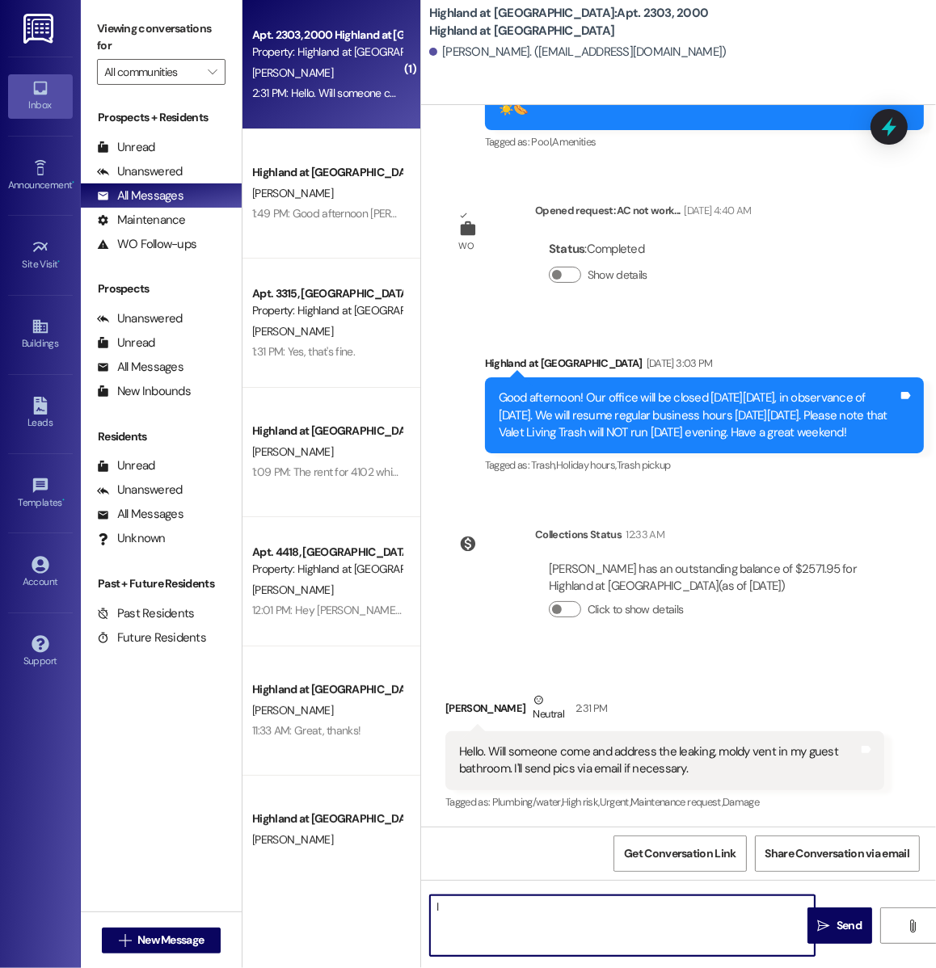
type textarea "I"
type textarea "Hi Destiny! I will put in a work order for this"
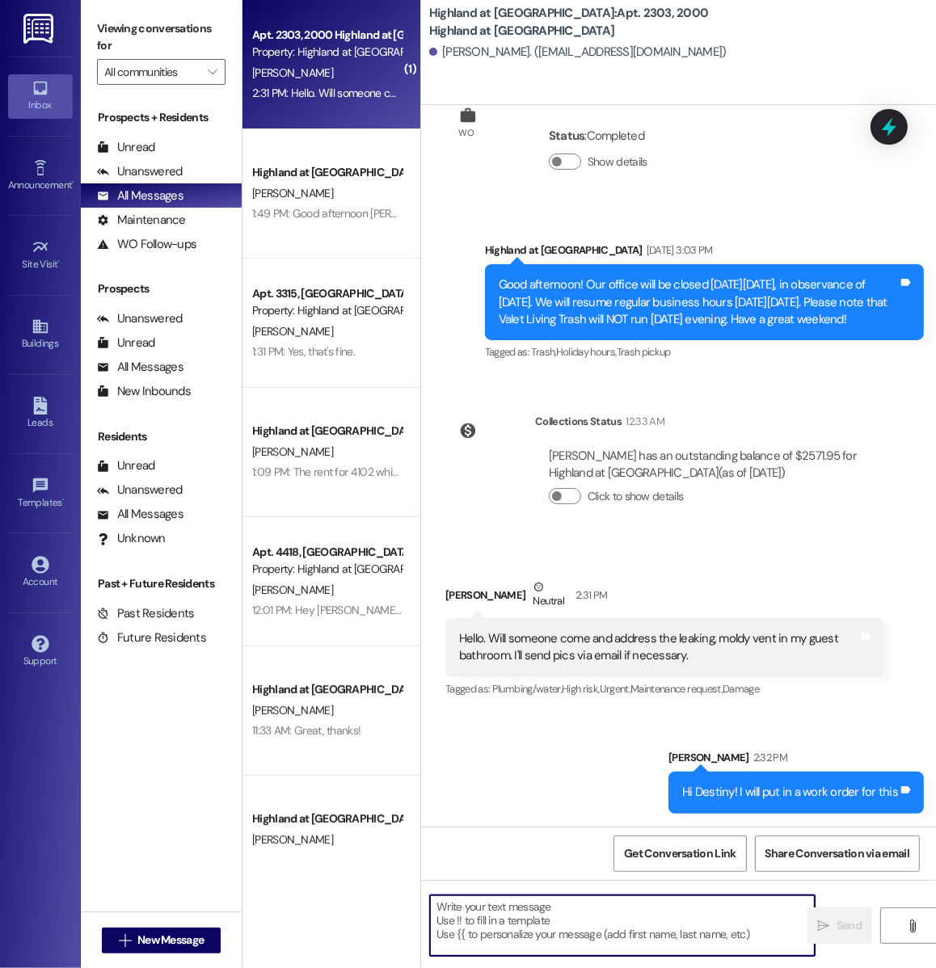
scroll to position [40286, 0]
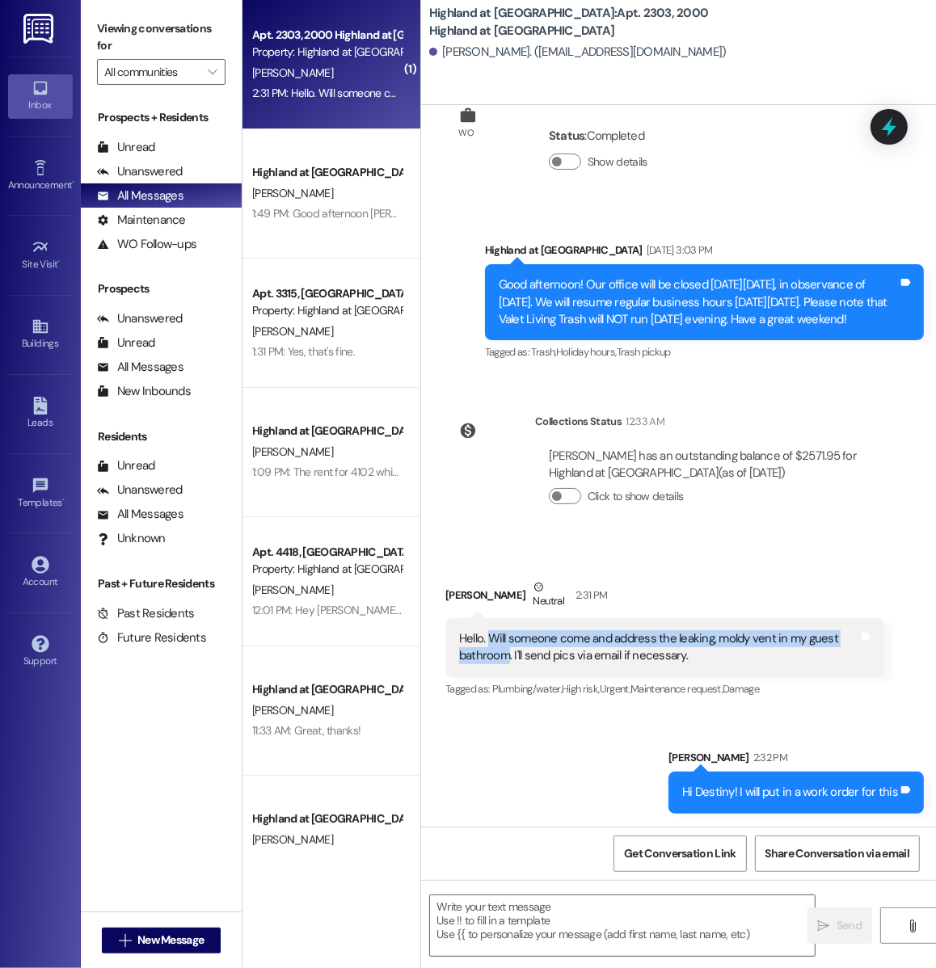
drag, startPoint x: 490, startPoint y: 636, endPoint x: 508, endPoint y: 654, distance: 25.7
click at [508, 654] on div "Hello. Will someone come and address the leaking, moldy vent in my guest bathro…" at bounding box center [658, 647] width 399 height 35
copy div "Will someone come and address the leaking, moldy vent in my guest bathroom"
